Goal: Task Accomplishment & Management: Manage account settings

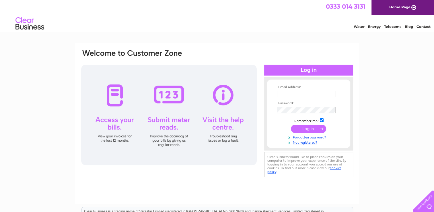
type input "[EMAIL_ADDRESS][DOMAIN_NAME]"
click at [308, 129] on input "submit" at bounding box center [308, 128] width 35 height 8
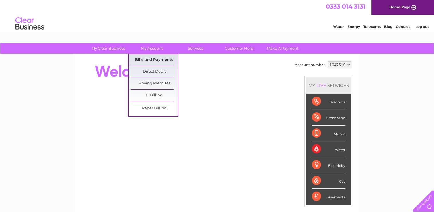
click at [150, 58] on link "Bills and Payments" at bounding box center [153, 59] width 47 height 11
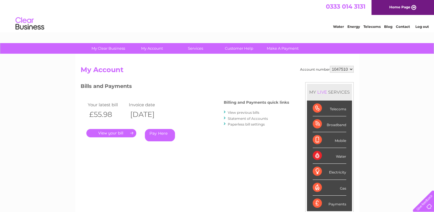
click at [111, 131] on link "." at bounding box center [111, 133] width 50 height 8
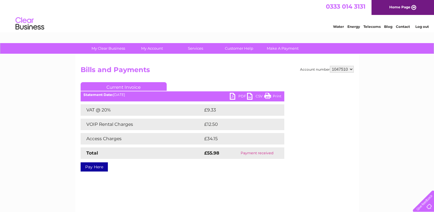
click at [232, 98] on link "PDF" at bounding box center [238, 97] width 17 height 8
